Goal: Information Seeking & Learning: Learn about a topic

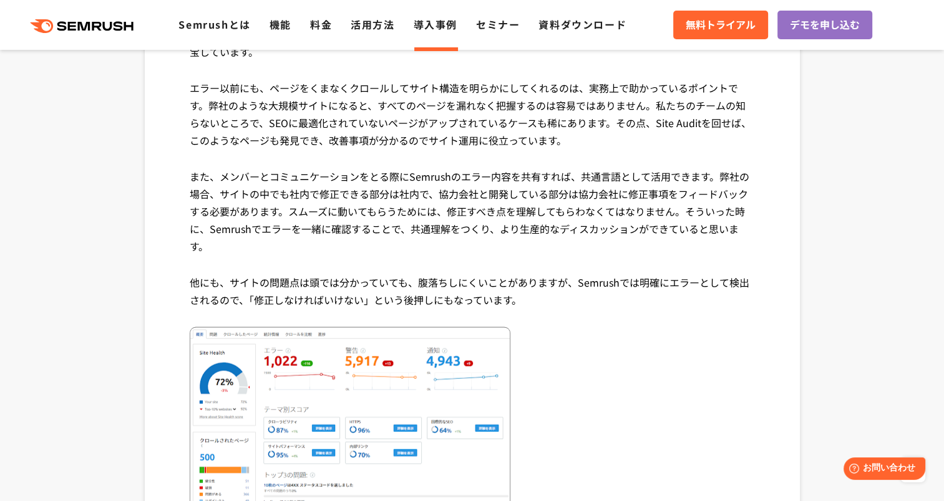
scroll to position [2557, 0]
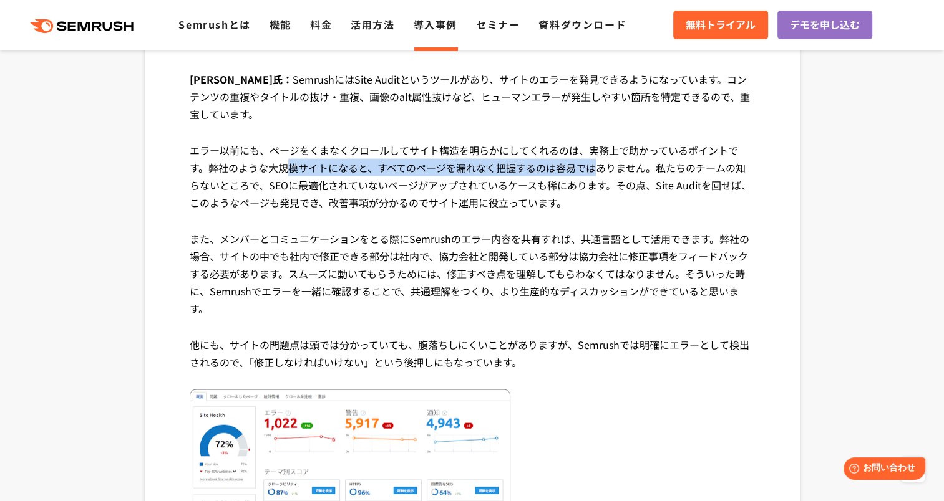
drag, startPoint x: 289, startPoint y: 125, endPoint x: 596, endPoint y: 135, distance: 307.6
click at [596, 142] on p "エラー以前にも、ページをくまなくクロールしてサイト構造を明らかにしてくれるのは、実務上で助かっているポイントです。弊社のような大規模サイトになると、すべてのペ…" at bounding box center [472, 186] width 565 height 89
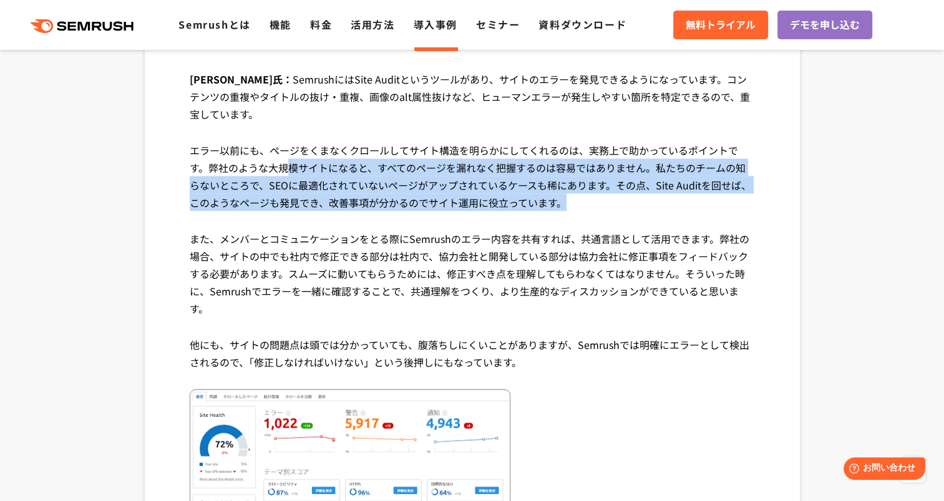
drag, startPoint x: 596, startPoint y: 135, endPoint x: 290, endPoint y: 125, distance: 306.3
click at [290, 142] on p "エラー以前にも、ページをくまなくクロールしてサイト構造を明らかにしてくれるのは、実務上で助かっているポイントです。弊社のような大規模サイトになると、すべてのペ…" at bounding box center [472, 186] width 565 height 89
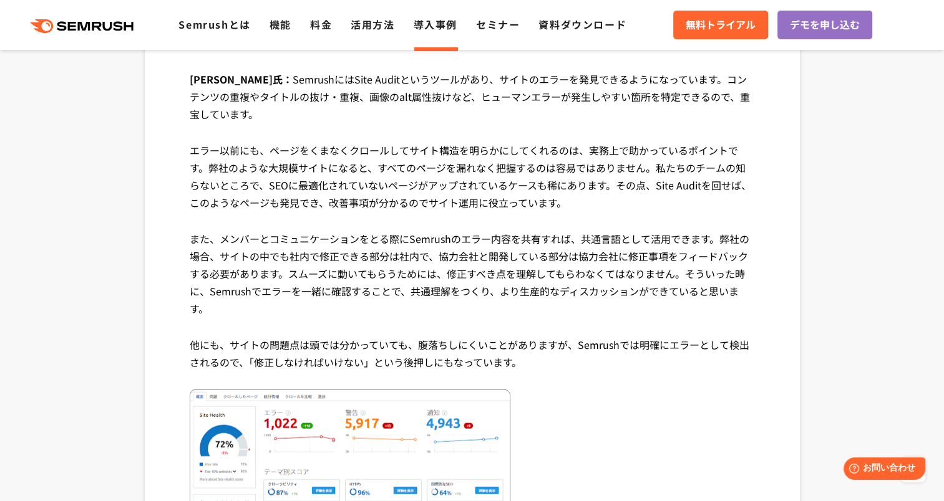
drag, startPoint x: 290, startPoint y: 125, endPoint x: 377, endPoint y: 220, distance: 128.4
click at [377, 230] on p "また、メンバーとコミュニケーションをとる際にSemrushのエラー内容を共有すれば、共通言語として活用できます。弊社の場合、サイトの中でも社内で修正できる部分…" at bounding box center [472, 283] width 565 height 106
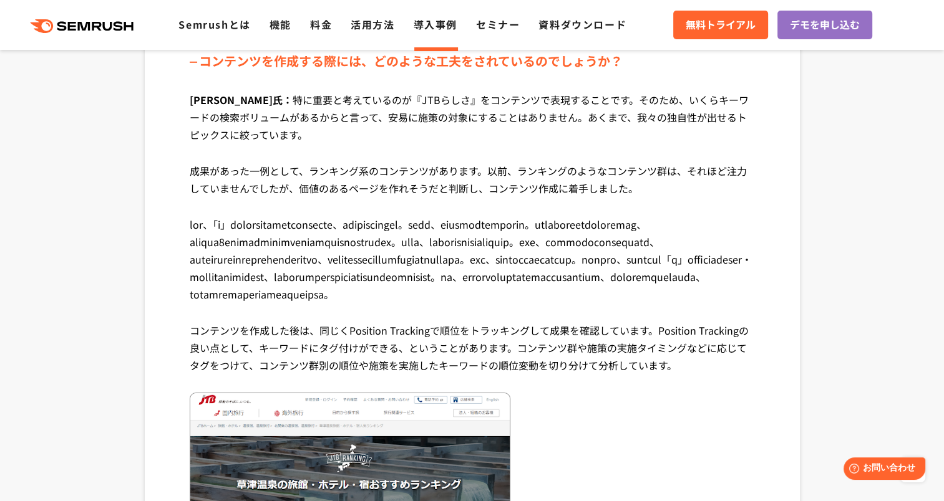
scroll to position [3804, 0]
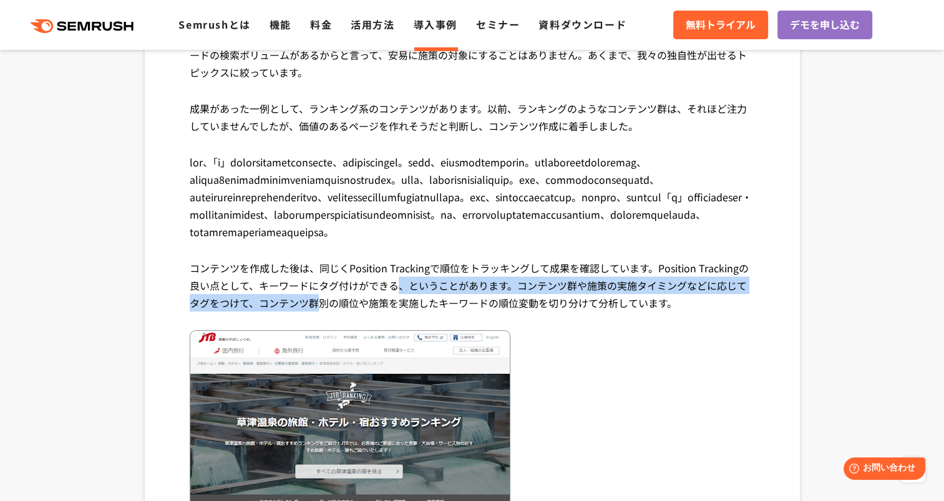
drag, startPoint x: 315, startPoint y: 294, endPoint x: 394, endPoint y: 288, distance: 78.8
click at [394, 288] on p "コンテンツを作成した後は、同じくPosition Trackingで順位をトラッキングして成果を確認しています。Position Trackingの良い点とし…" at bounding box center [472, 294] width 565 height 71
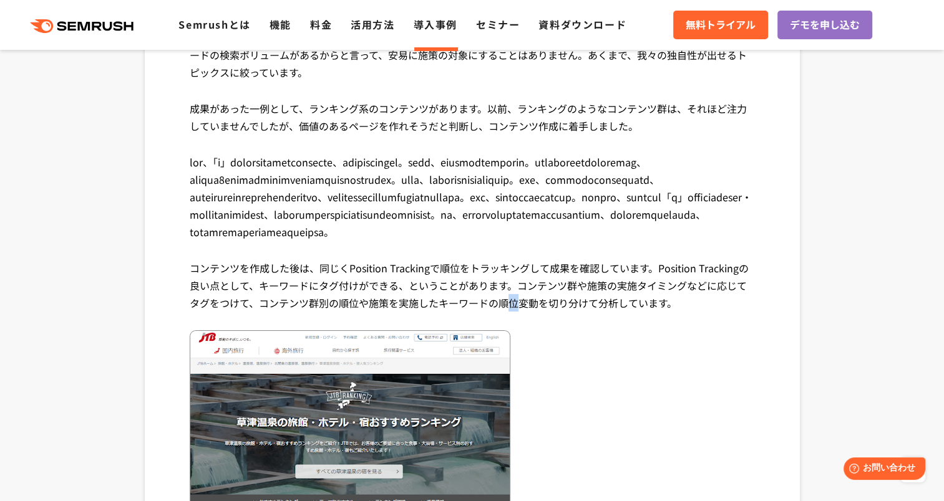
drag, startPoint x: 394, startPoint y: 288, endPoint x: 513, endPoint y: 300, distance: 120.3
click at [513, 300] on p "コンテンツを作成した後は、同じくPosition Trackingで順位をトラッキングして成果を確認しています。Position Trackingの良い点とし…" at bounding box center [472, 294] width 565 height 71
drag, startPoint x: 513, startPoint y: 300, endPoint x: 447, endPoint y: 284, distance: 68.1
click at [447, 284] on p "コンテンツを作成した後は、同じくPosition Trackingで順位をトラッキングして成果を確認しています。Position Trackingの良い点とし…" at bounding box center [472, 294] width 565 height 71
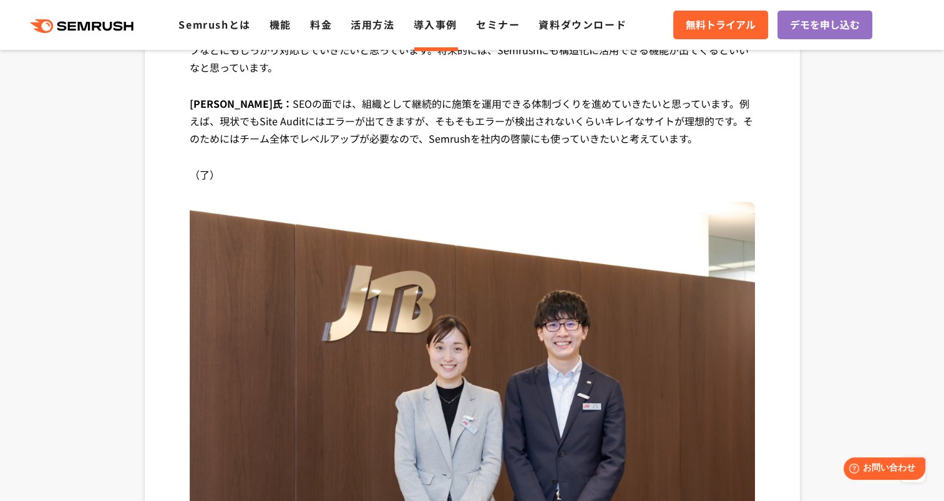
scroll to position [4927, 0]
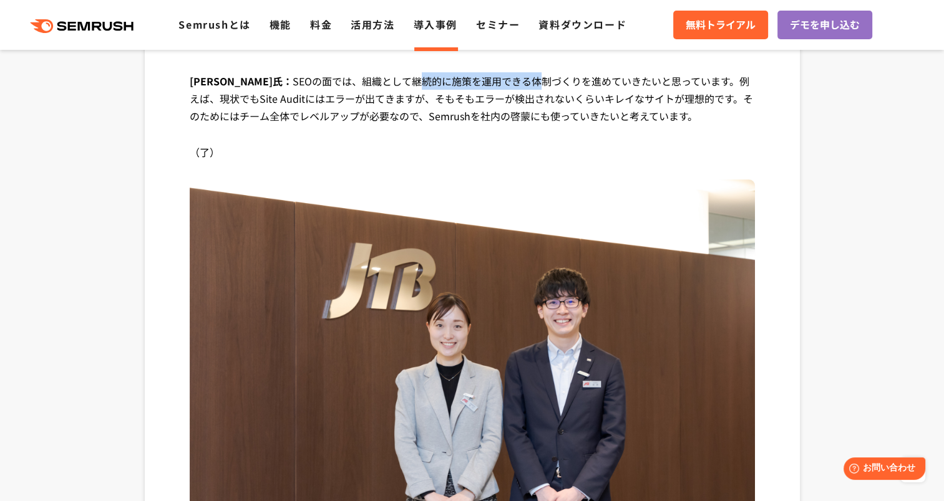
drag, startPoint x: 348, startPoint y: 82, endPoint x: 496, endPoint y: 82, distance: 147.8
click at [494, 82] on p "[PERSON_NAME]氏： SEOの面では、組織として継続的に施策を運用できる体制づくりを進めていきたいと思っています。例えば、現状でもSite Audi…" at bounding box center [472, 107] width 565 height 71
drag, startPoint x: 496, startPoint y: 82, endPoint x: 623, endPoint y: 82, distance: 127.2
click at [623, 82] on p "[PERSON_NAME]氏： SEOの面では、組織として継続的に施策を運用できる体制づくりを進めていきたいと思っています。例えば、現状でもSite Audi…" at bounding box center [472, 107] width 565 height 71
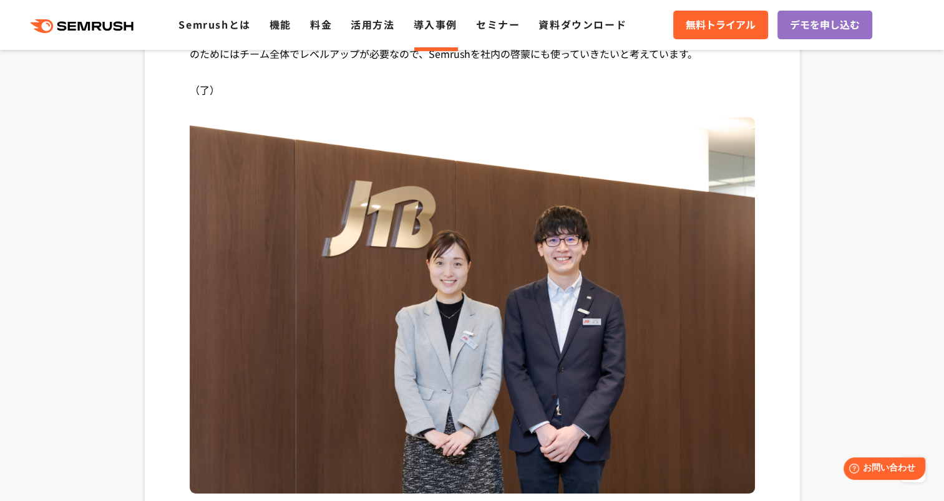
scroll to position [5301, 0]
